Goal: Task Accomplishment & Management: Manage account settings

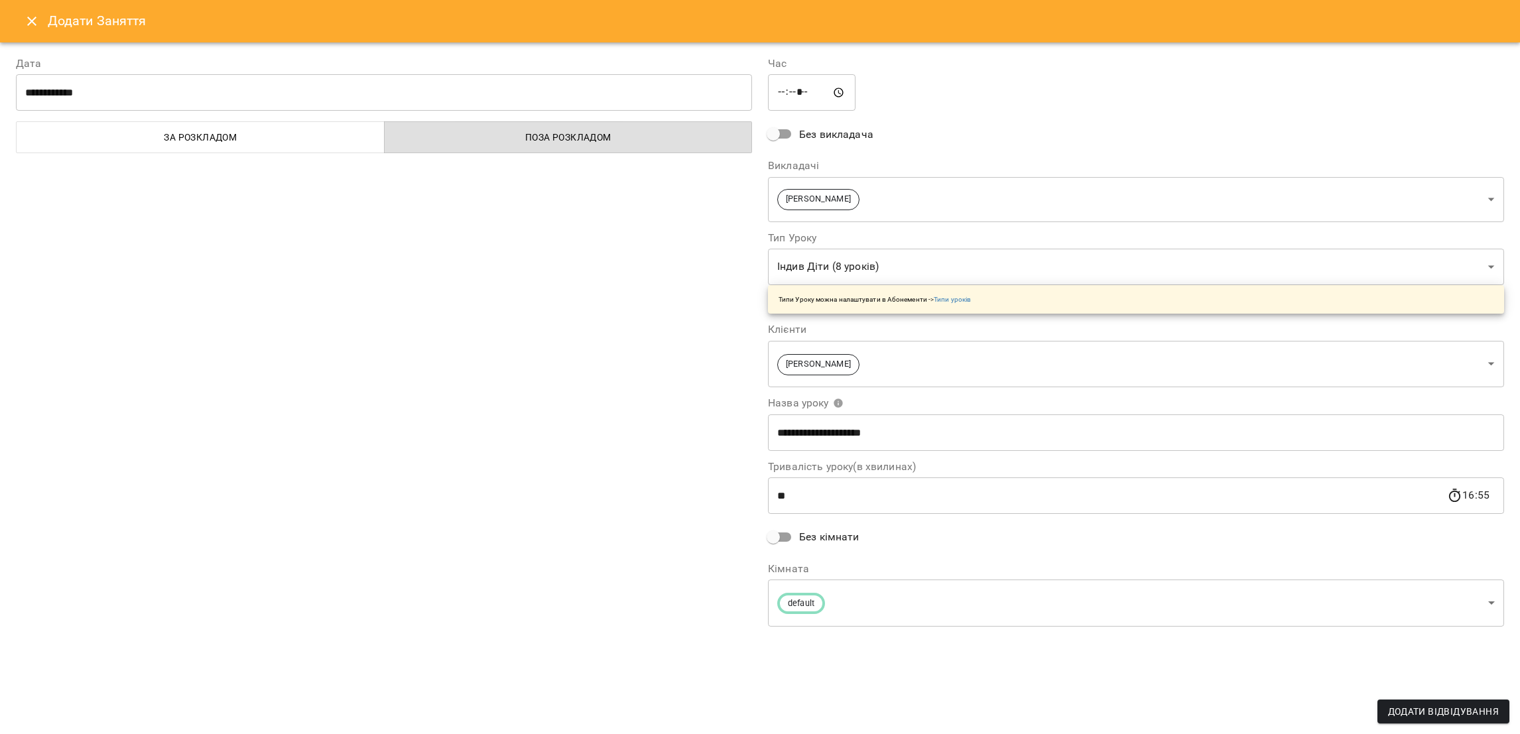
scroll to position [497, 0]
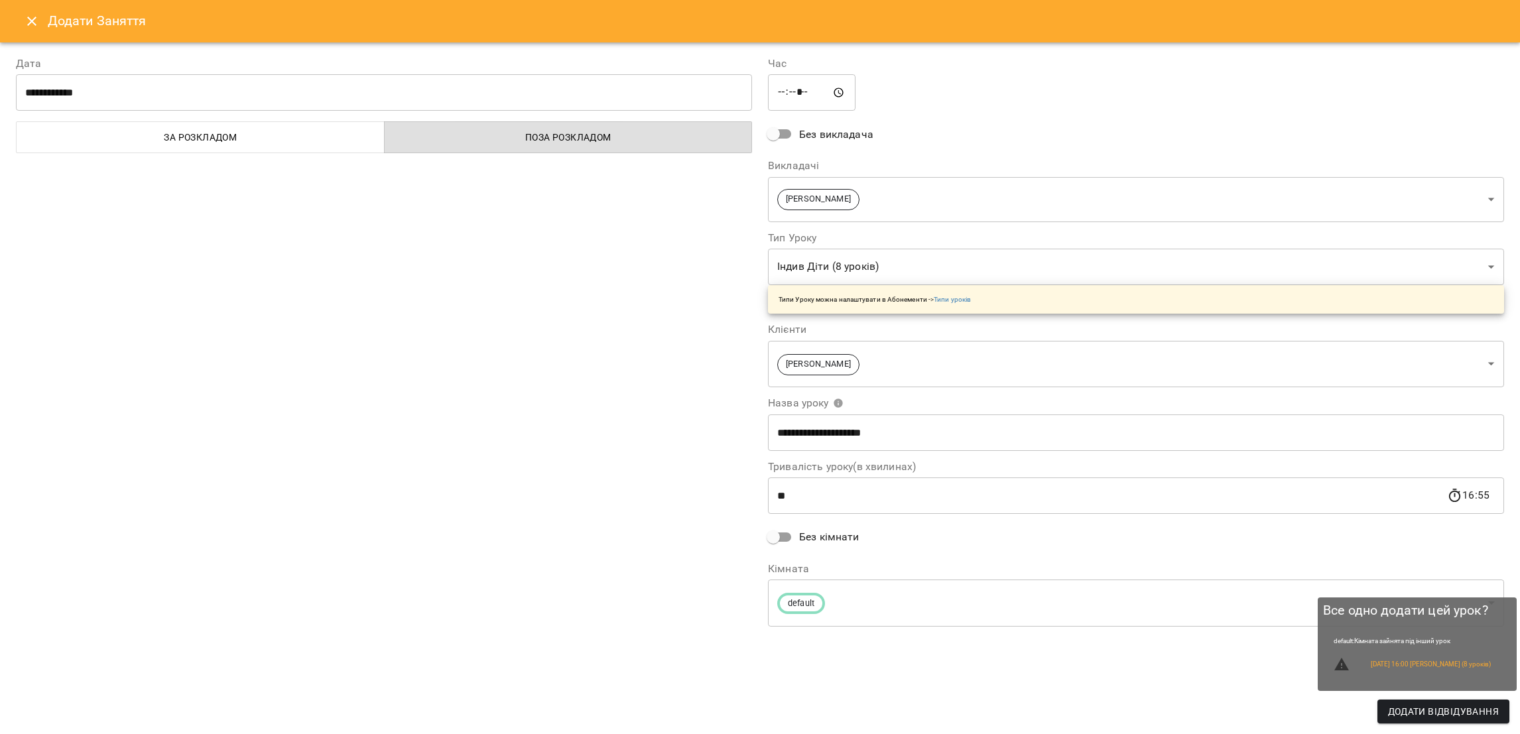
click at [1425, 710] on span "Додати Відвідування" at bounding box center [1443, 712] width 111 height 16
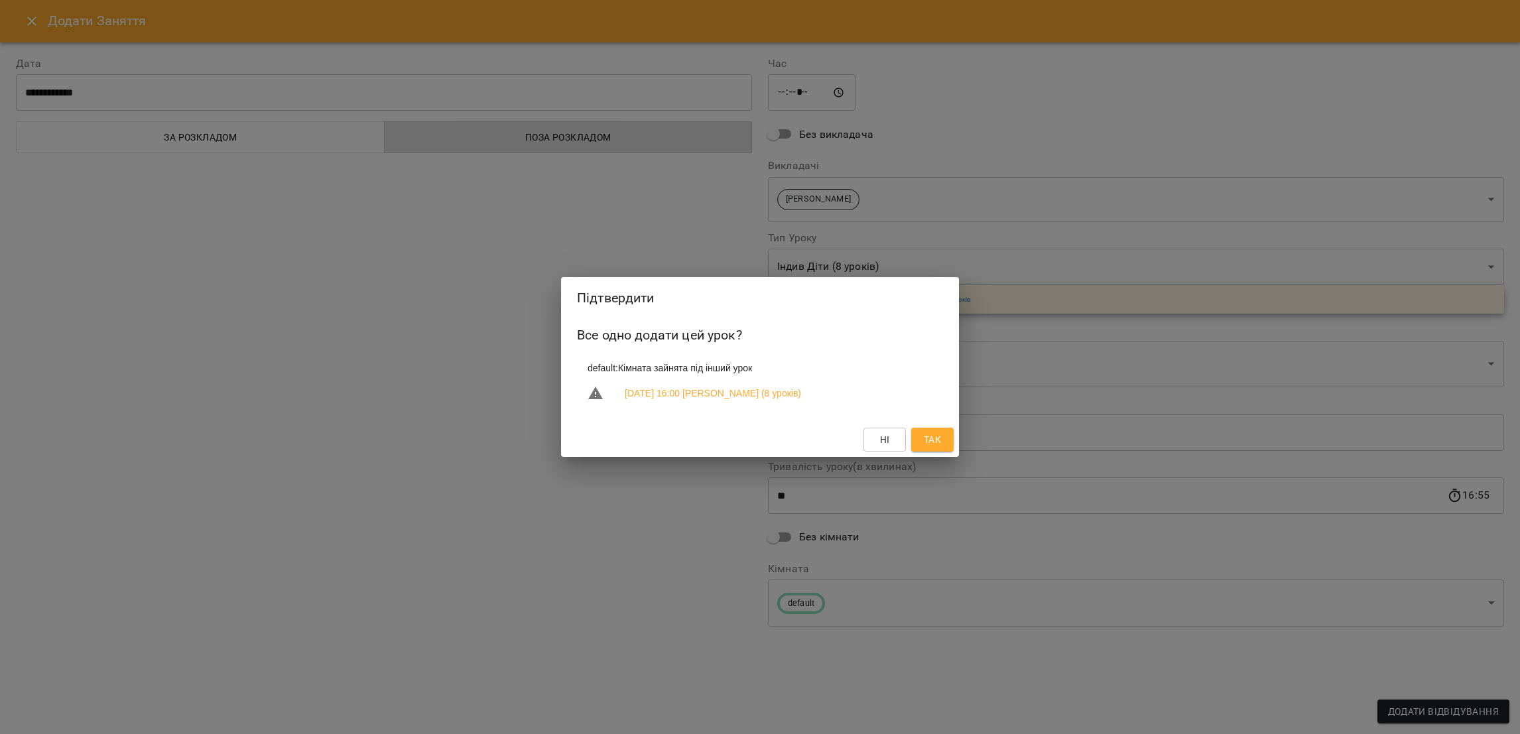
click at [926, 438] on span "Так" at bounding box center [932, 440] width 17 height 16
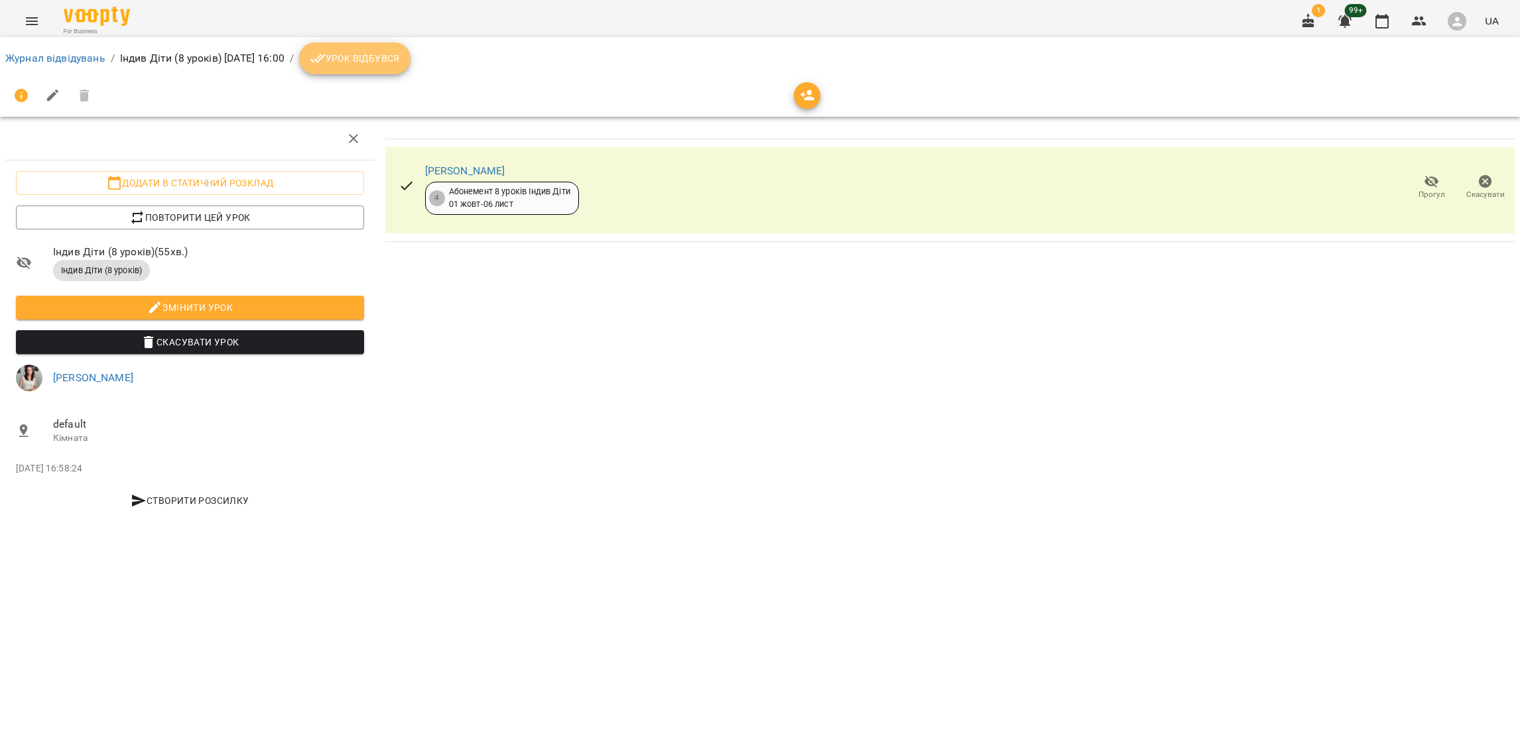
click at [400, 63] on span "Урок відбувся" at bounding box center [355, 58] width 90 height 16
click at [400, 62] on span "Урок відбувся" at bounding box center [355, 58] width 90 height 16
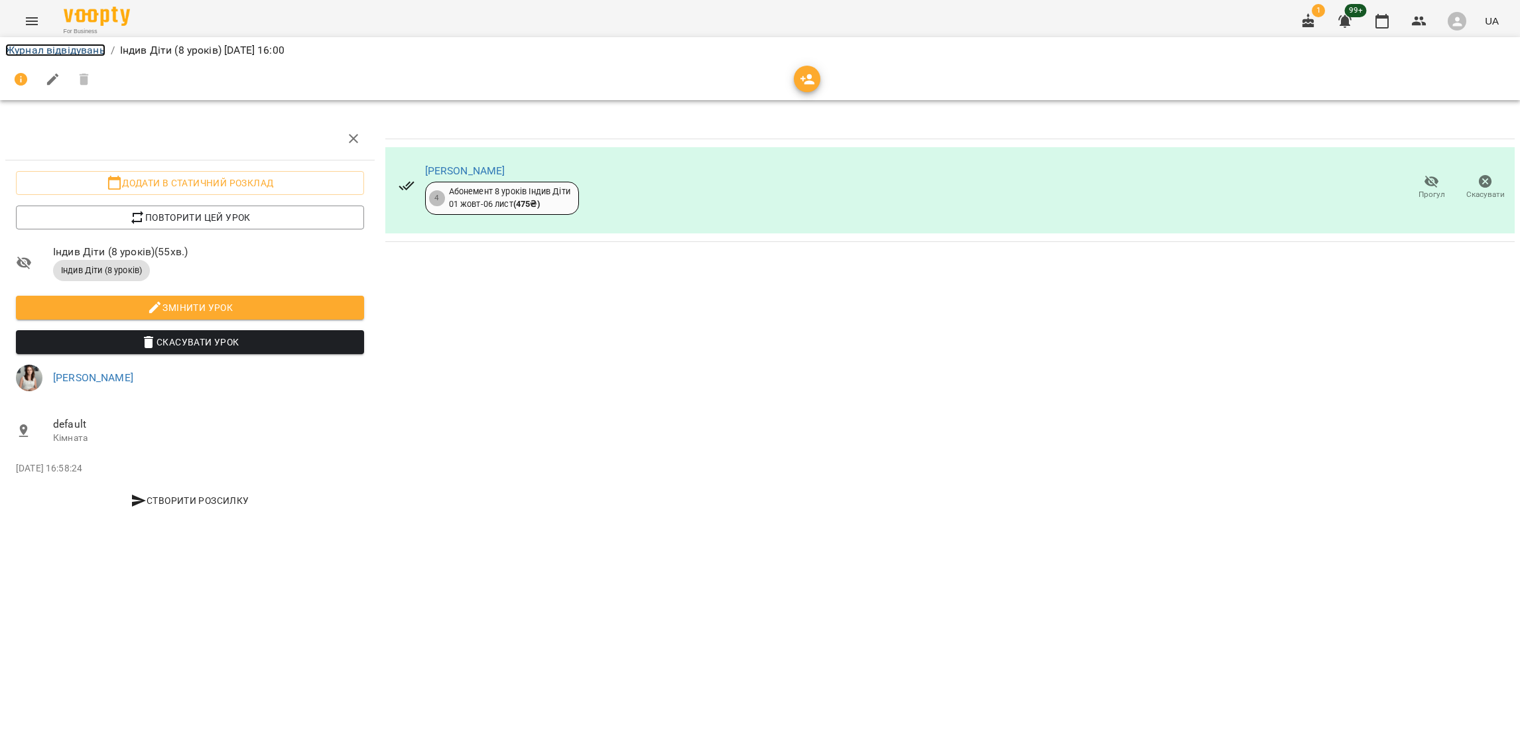
click at [62, 52] on link "Журнал відвідувань" at bounding box center [55, 50] width 100 height 13
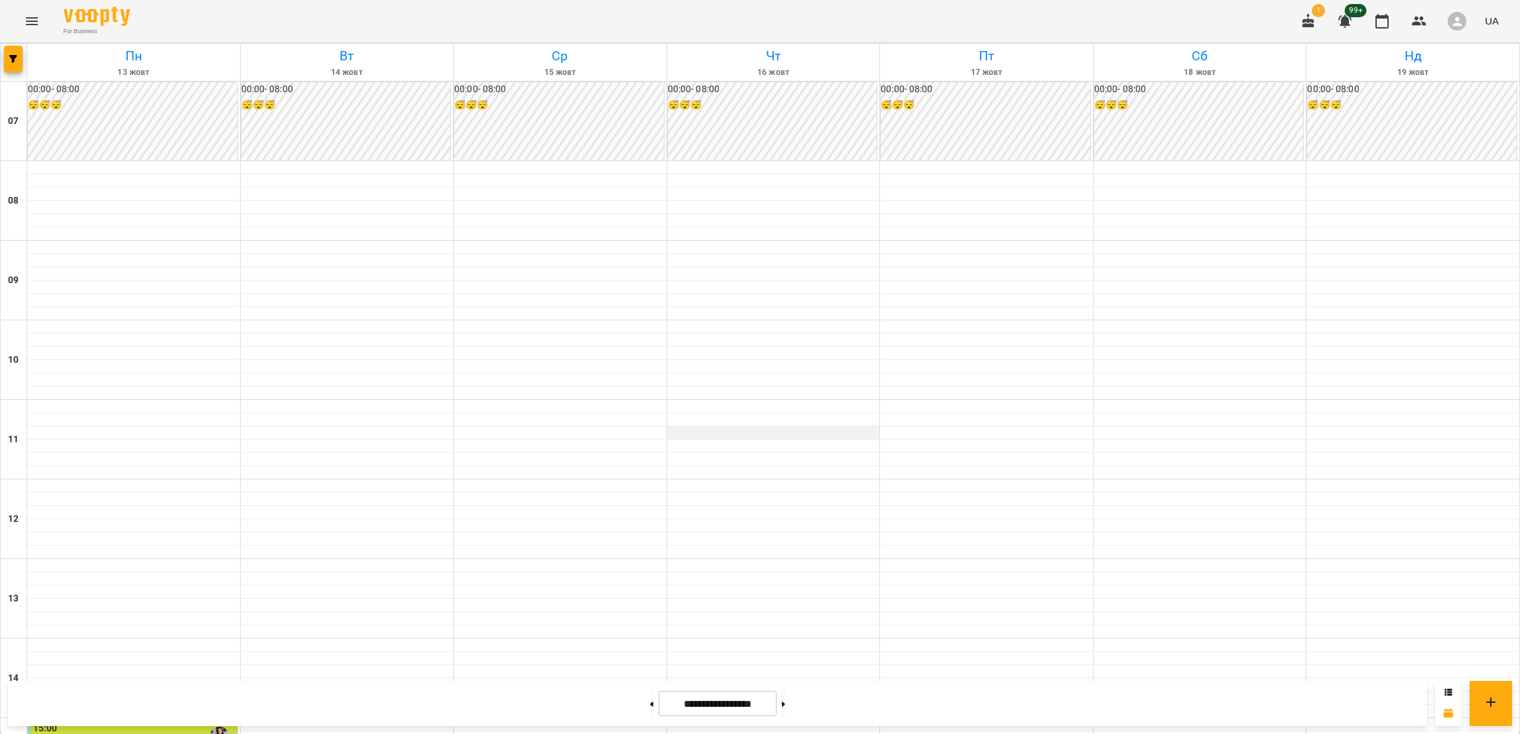
scroll to position [681, 0]
